Goal: Navigation & Orientation: Find specific page/section

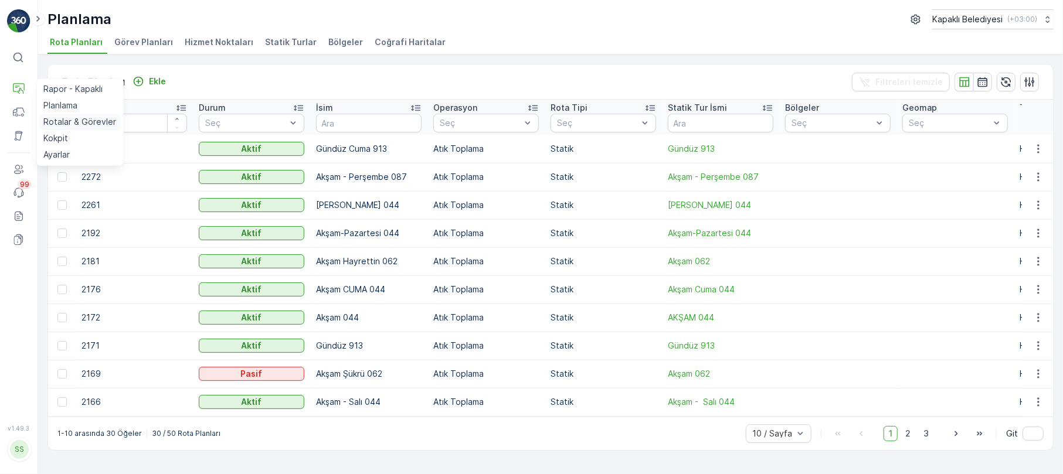
click at [97, 120] on p "Rotalar & Görevler" at bounding box center [79, 122] width 73 height 12
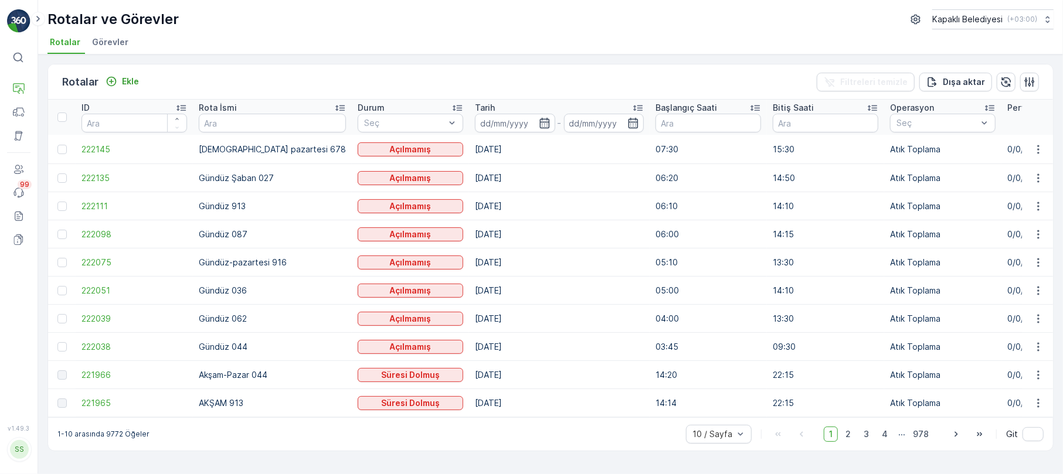
click at [17, 453] on div "SS" at bounding box center [19, 449] width 19 height 19
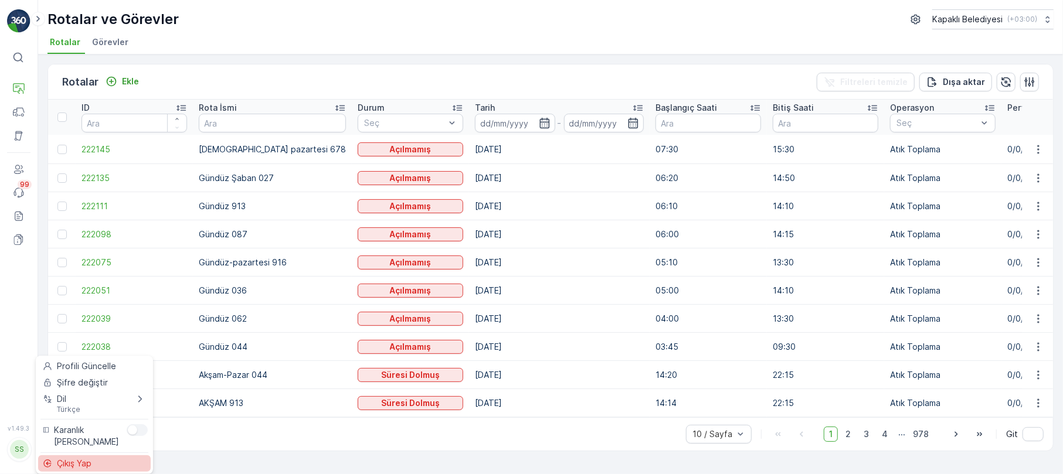
click at [77, 462] on span "Çıkış Yap" at bounding box center [74, 464] width 35 height 12
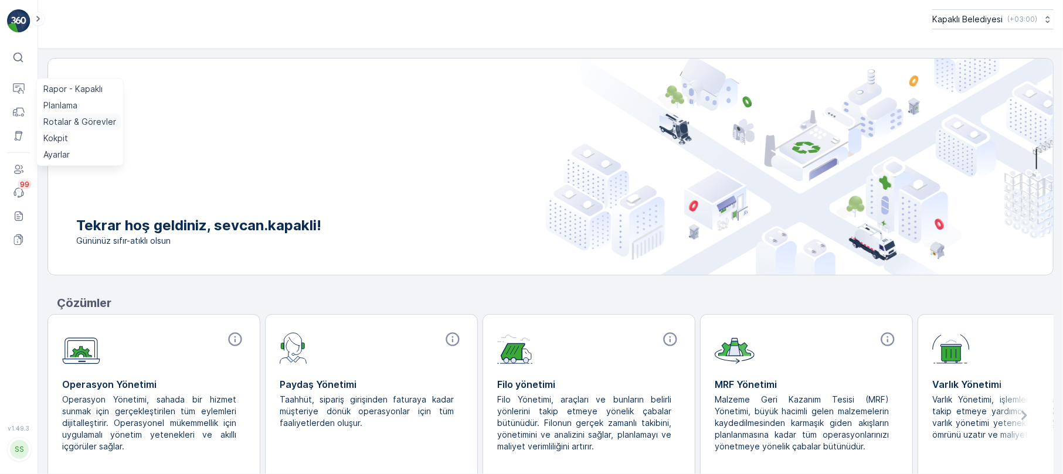
click at [79, 127] on p "Rotalar & Görevler" at bounding box center [79, 122] width 73 height 12
